Goal: Task Accomplishment & Management: Manage account settings

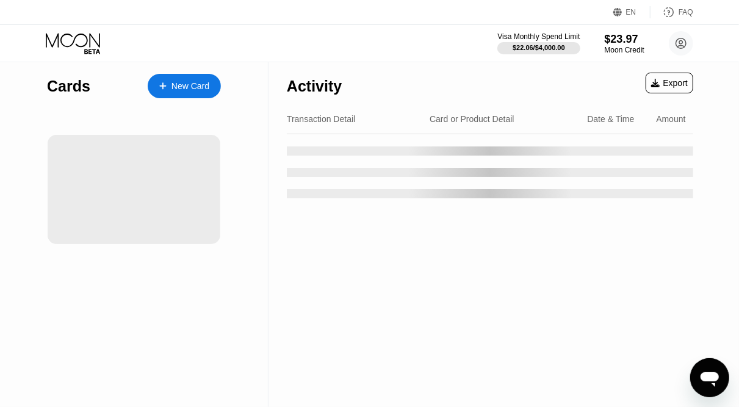
click at [249, 98] on div "Cards New Card" at bounding box center [134, 234] width 268 height 345
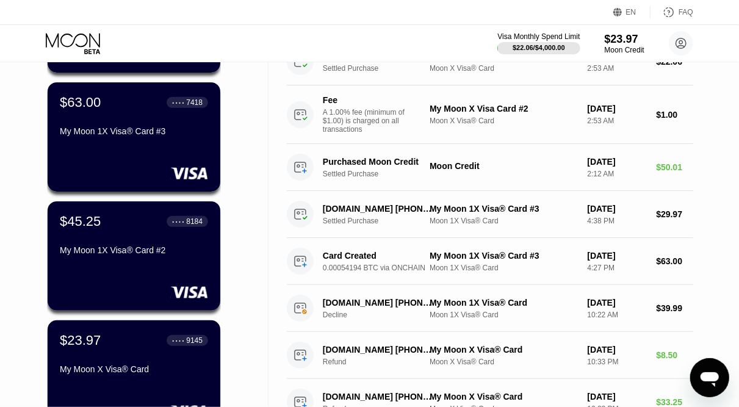
scroll to position [190, 0]
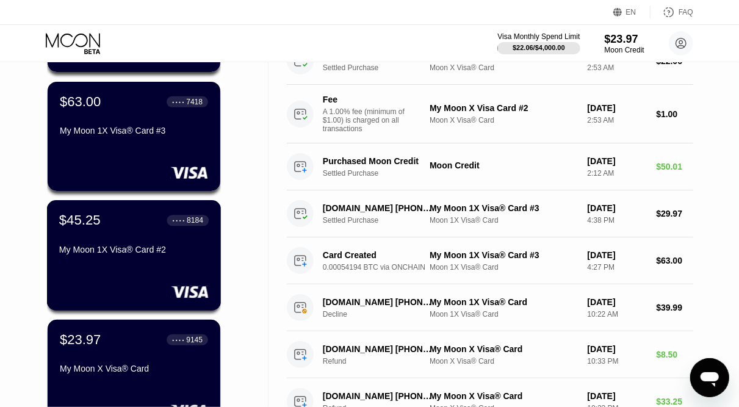
click at [143, 235] on div "$45.25 ● ● ● ● 8184 My Moon 1X Visa® Card #2" at bounding box center [133, 235] width 149 height 47
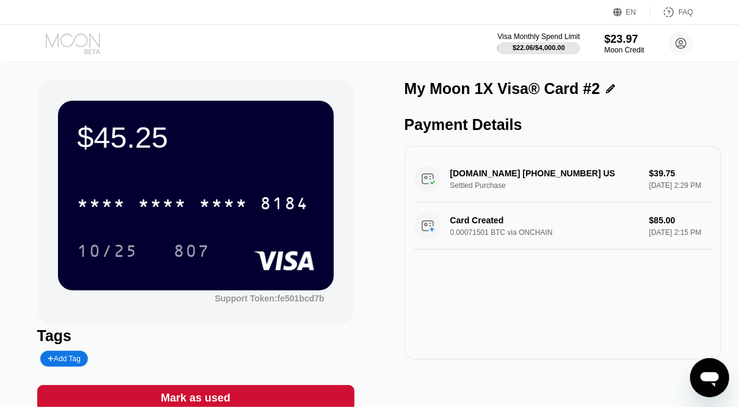
click at [66, 44] on icon at bounding box center [74, 43] width 57 height 21
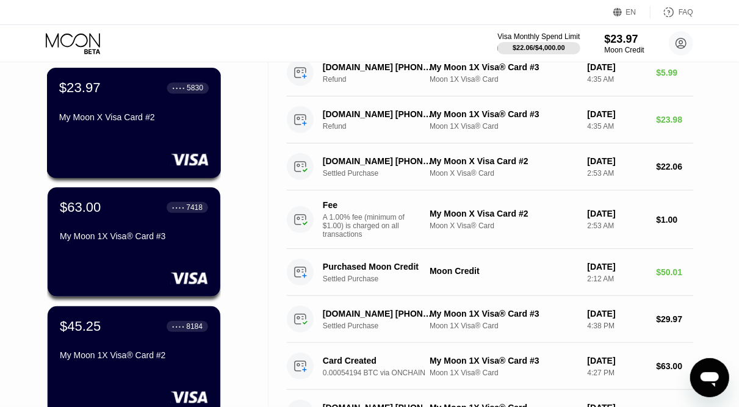
scroll to position [85, 0]
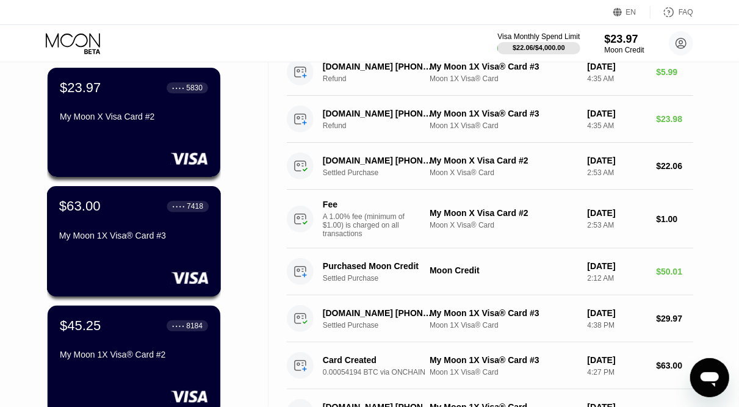
click at [158, 236] on div "My Moon 1X Visa® Card #3" at bounding box center [133, 236] width 149 height 10
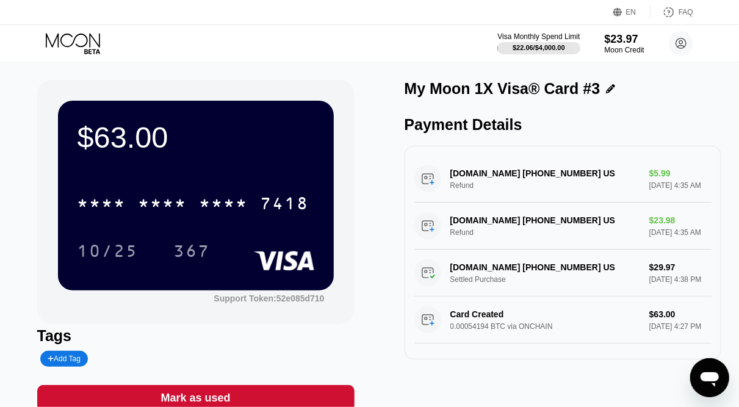
click at [90, 41] on icon at bounding box center [73, 40] width 54 height 14
